Goal: Information Seeking & Learning: Learn about a topic

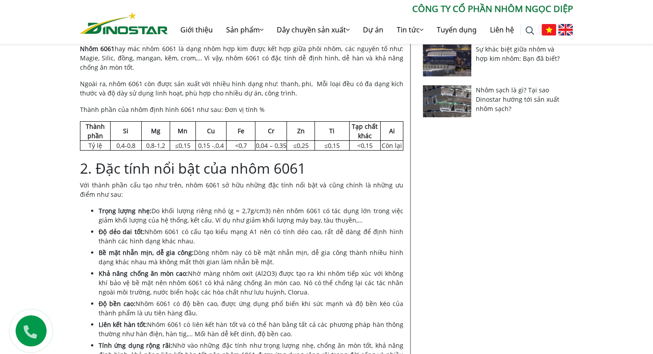
scroll to position [328, 0]
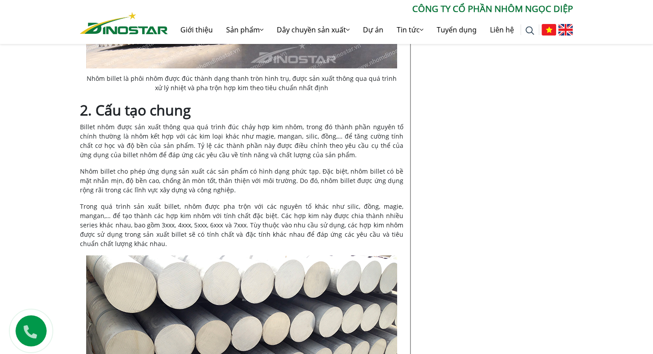
scroll to position [789, 0]
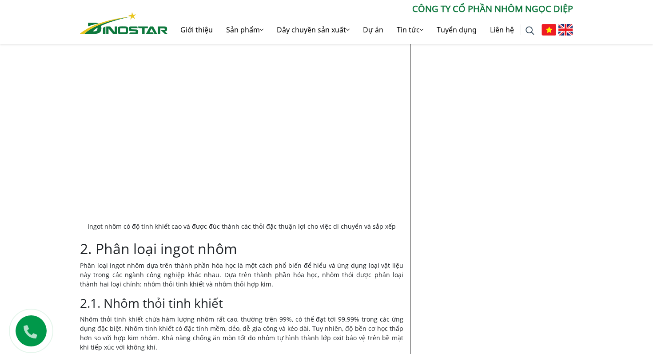
scroll to position [962, 0]
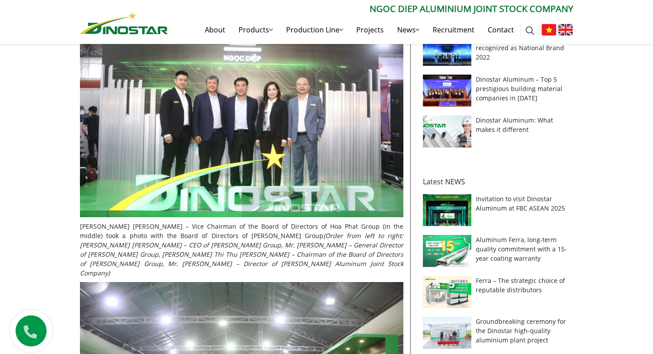
scroll to position [312, 0]
